Goal: Find specific fact

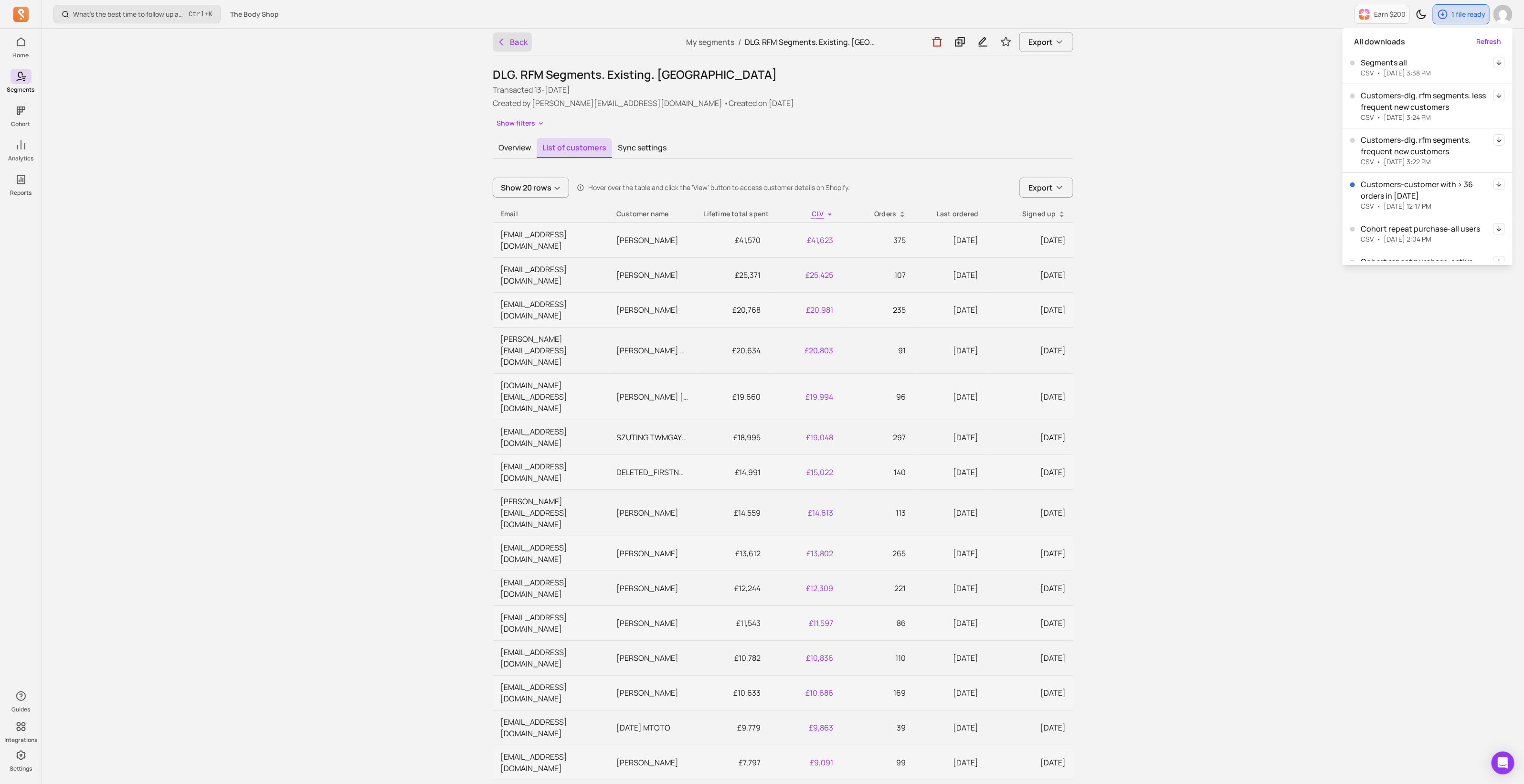
click at [518, 43] on button "Back" at bounding box center [512, 42] width 39 height 19
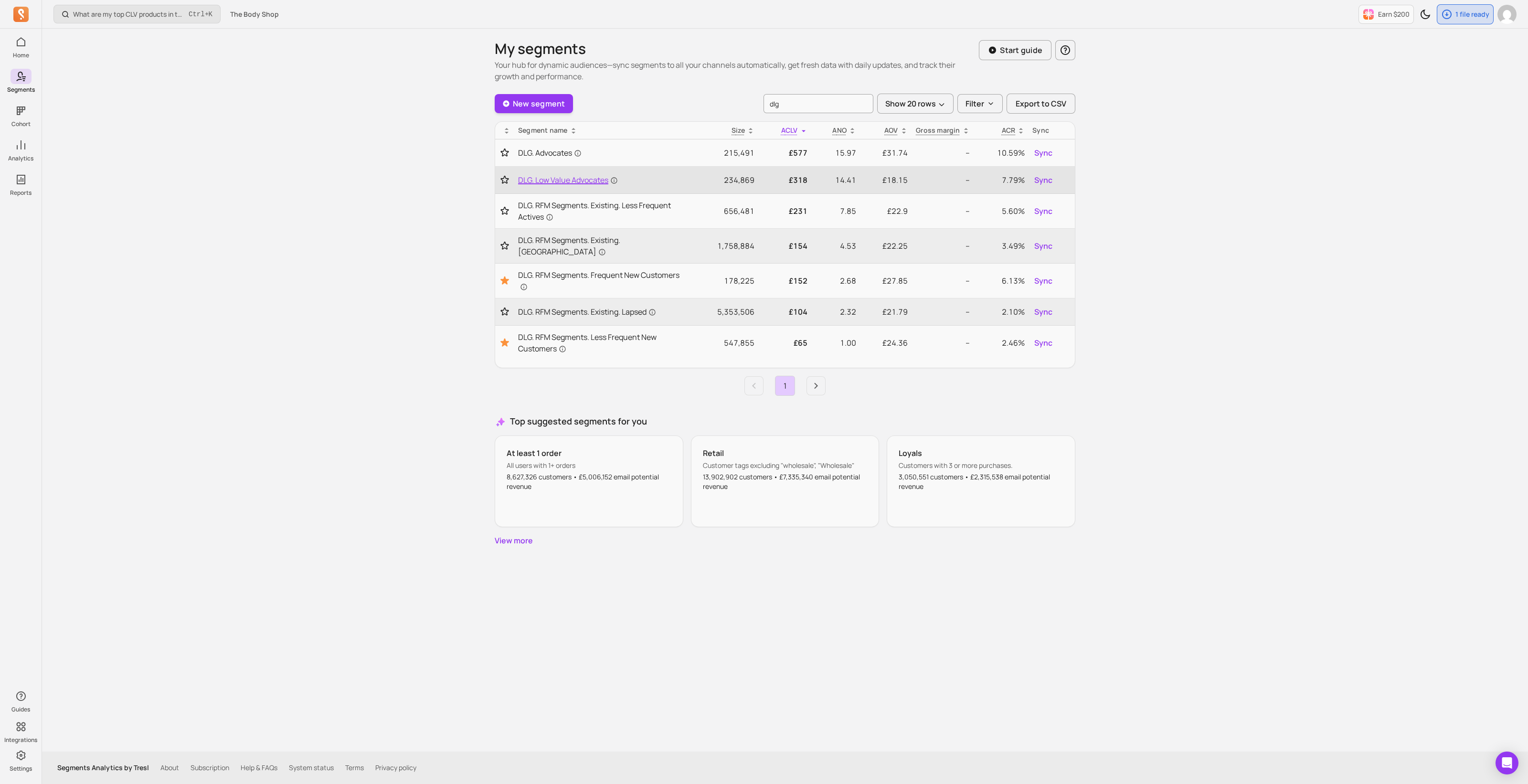
click at [579, 179] on span "DLG. Low Value Advocates" at bounding box center [568, 180] width 100 height 11
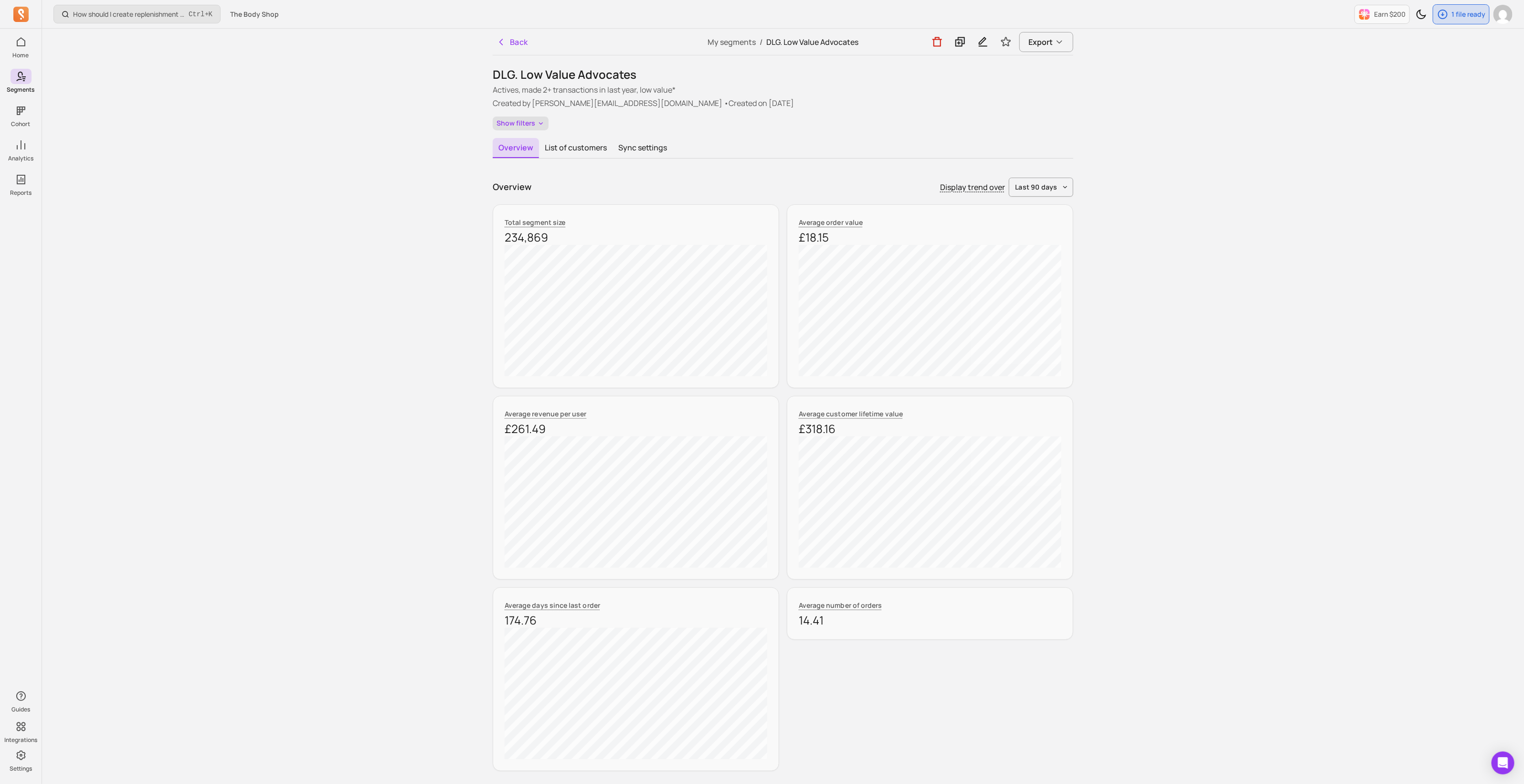
click at [509, 116] on button "Show filters" at bounding box center [521, 123] width 56 height 14
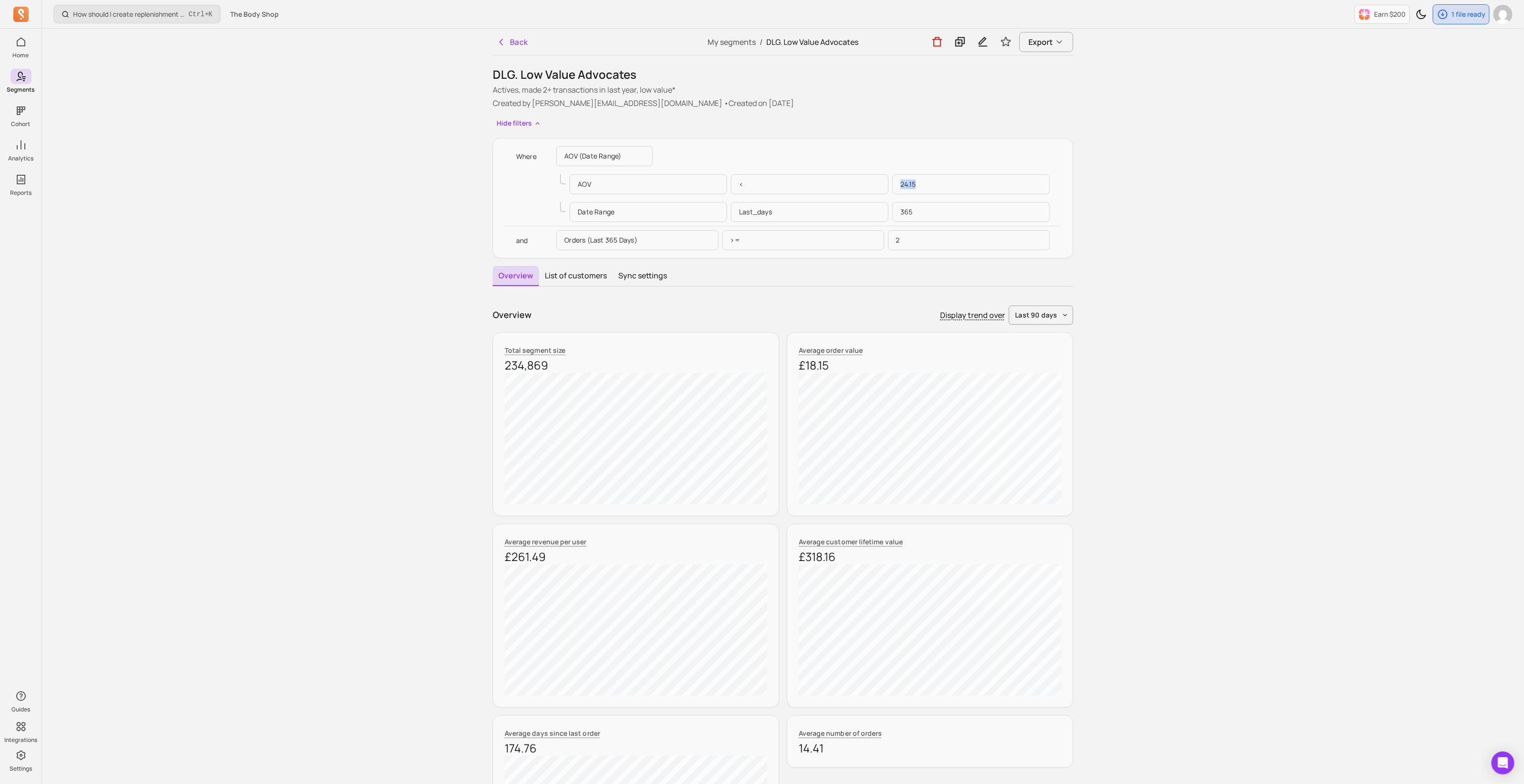
drag, startPoint x: 921, startPoint y: 185, endPoint x: 896, endPoint y: 184, distance: 25.0
click at [896, 184] on p "24.15" at bounding box center [971, 184] width 157 height 20
copy p "24.15"
